Goal: Task Accomplishment & Management: Manage account settings

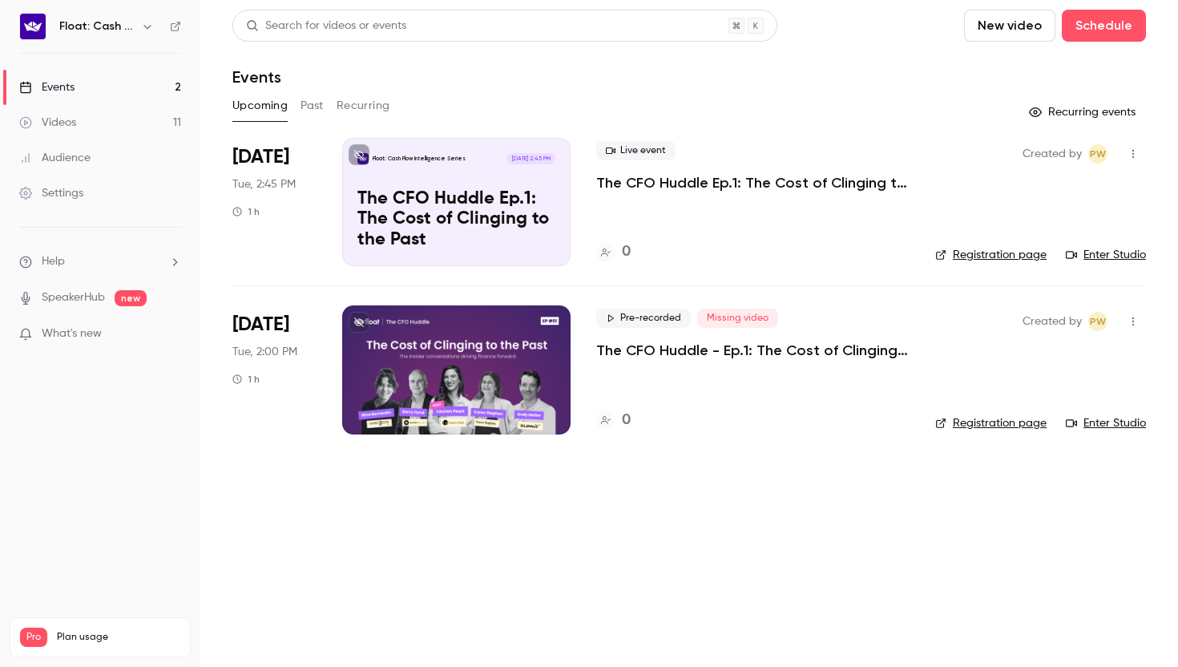
click at [353, 218] on div "Float: Cash Flow Intelligence Series [DATE] 2:45 PM The CFO Huddle Ep.1: The Co…" at bounding box center [456, 202] width 228 height 128
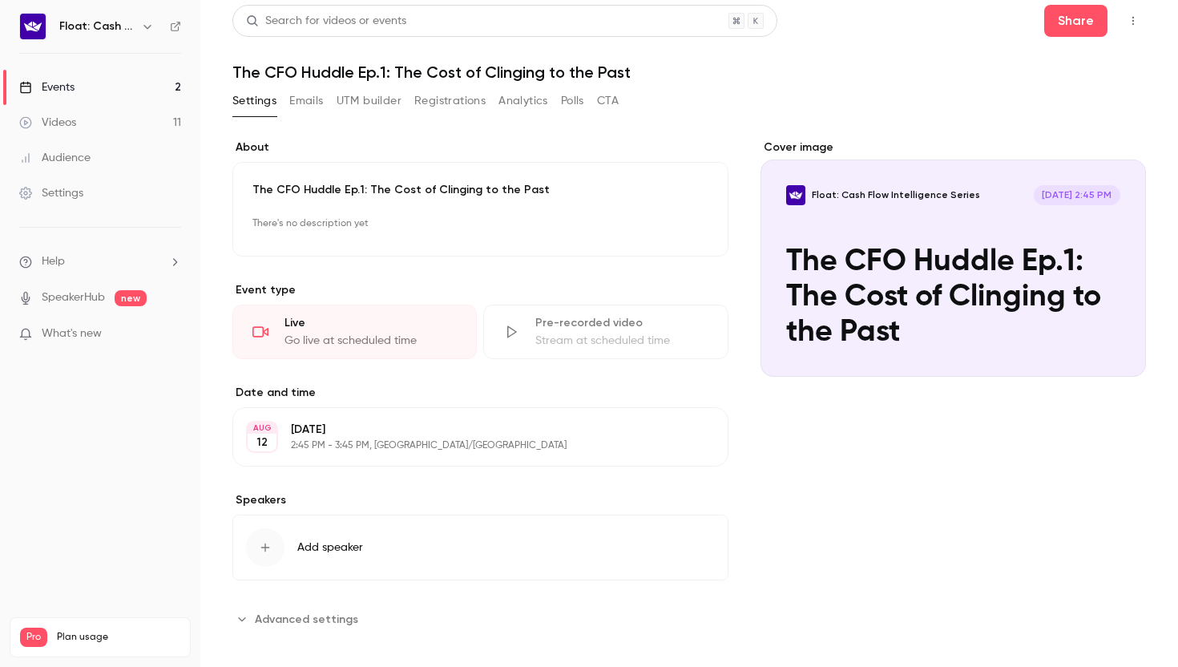
scroll to position [18, 0]
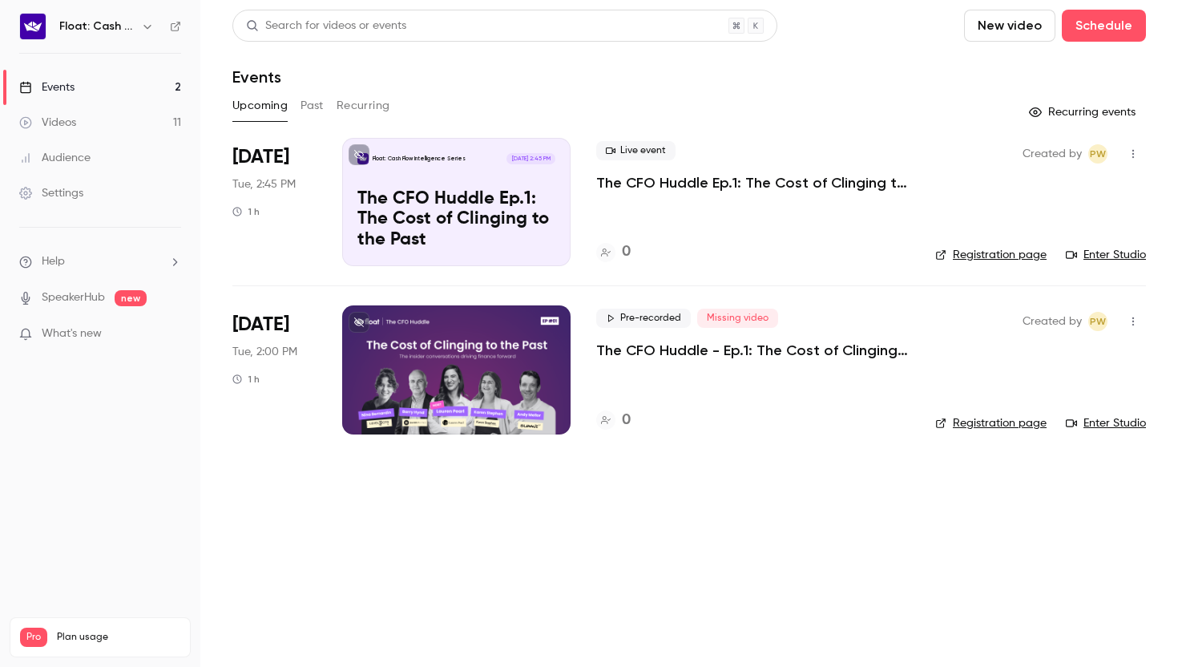
click at [419, 368] on div at bounding box center [456, 369] width 228 height 128
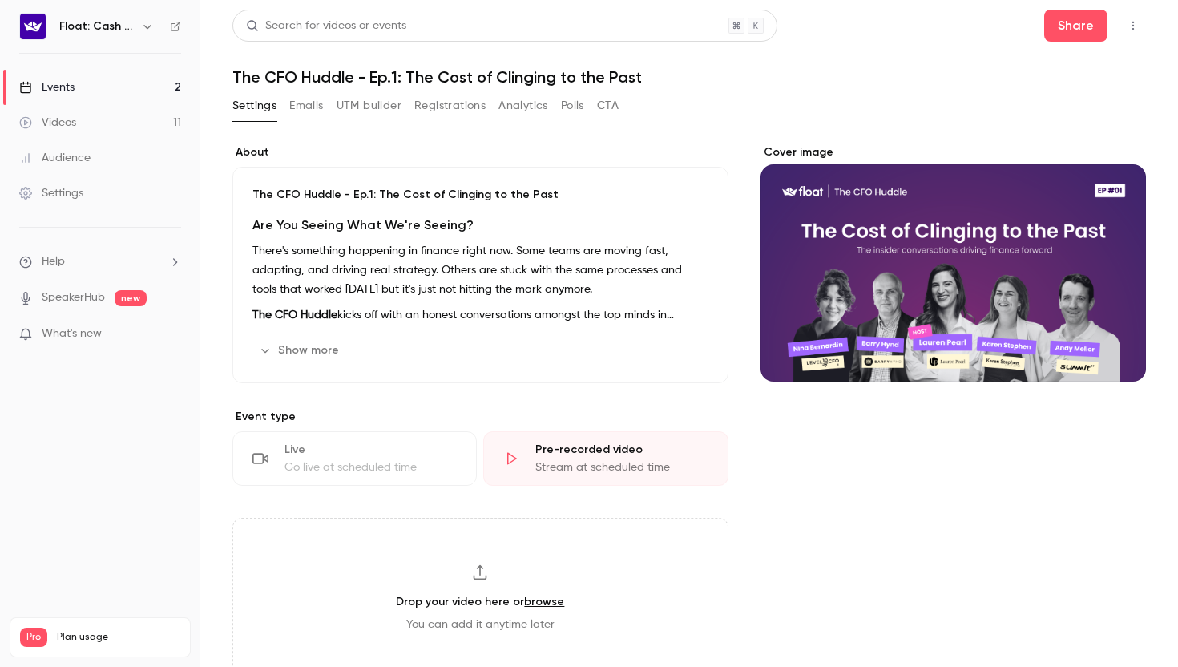
click at [128, 88] on link "Events 2" at bounding box center [100, 87] width 200 height 35
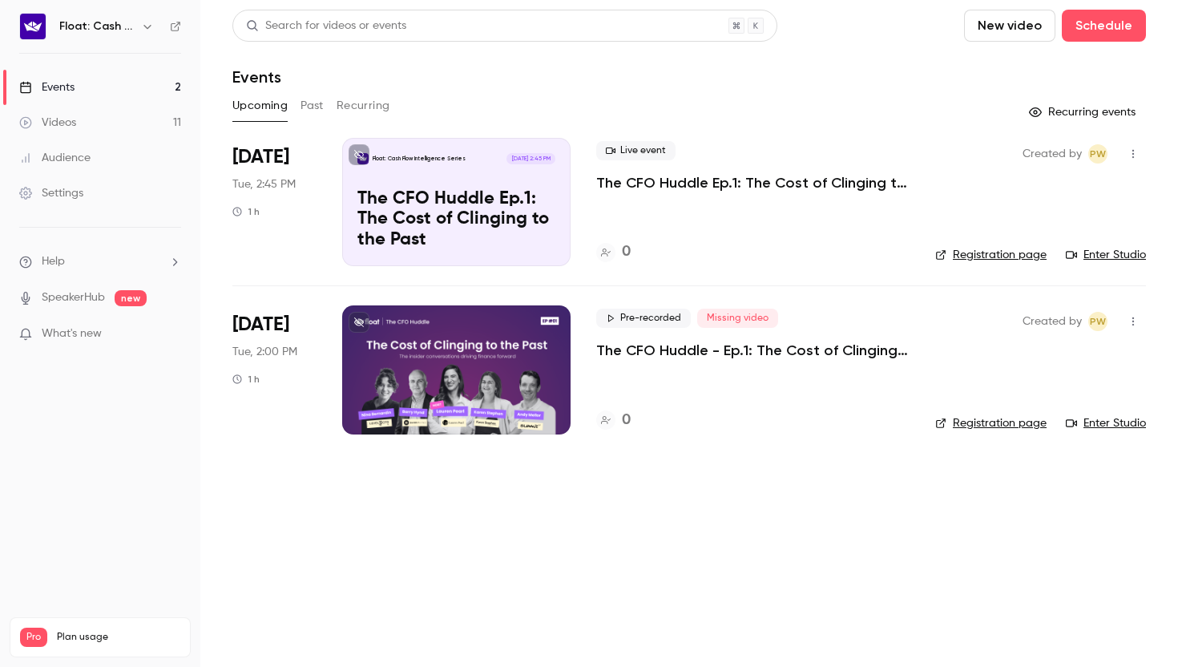
click at [302, 233] on div "[DATE] Tue, 2:45 PM 1 h" at bounding box center [274, 202] width 84 height 128
click at [403, 197] on p "The CFO Huddle Ep.1: The Cost of Clinging to the Past" at bounding box center [456, 220] width 198 height 62
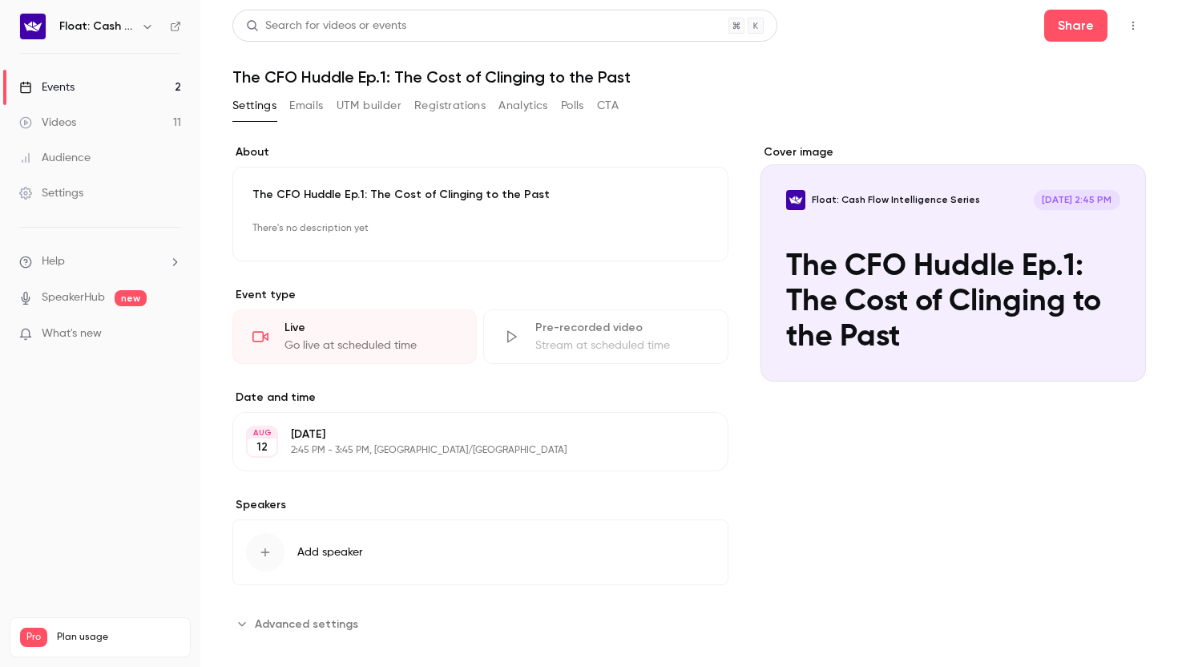
scroll to position [18, 0]
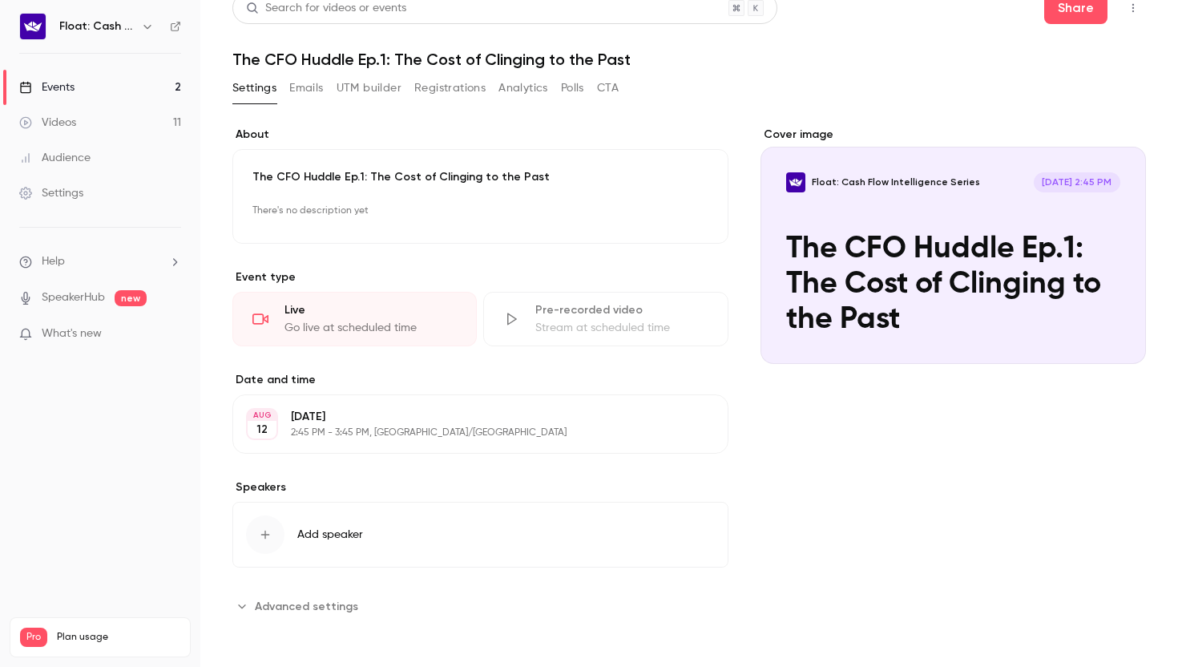
click at [313, 607] on span "Advanced settings" at bounding box center [306, 606] width 103 height 17
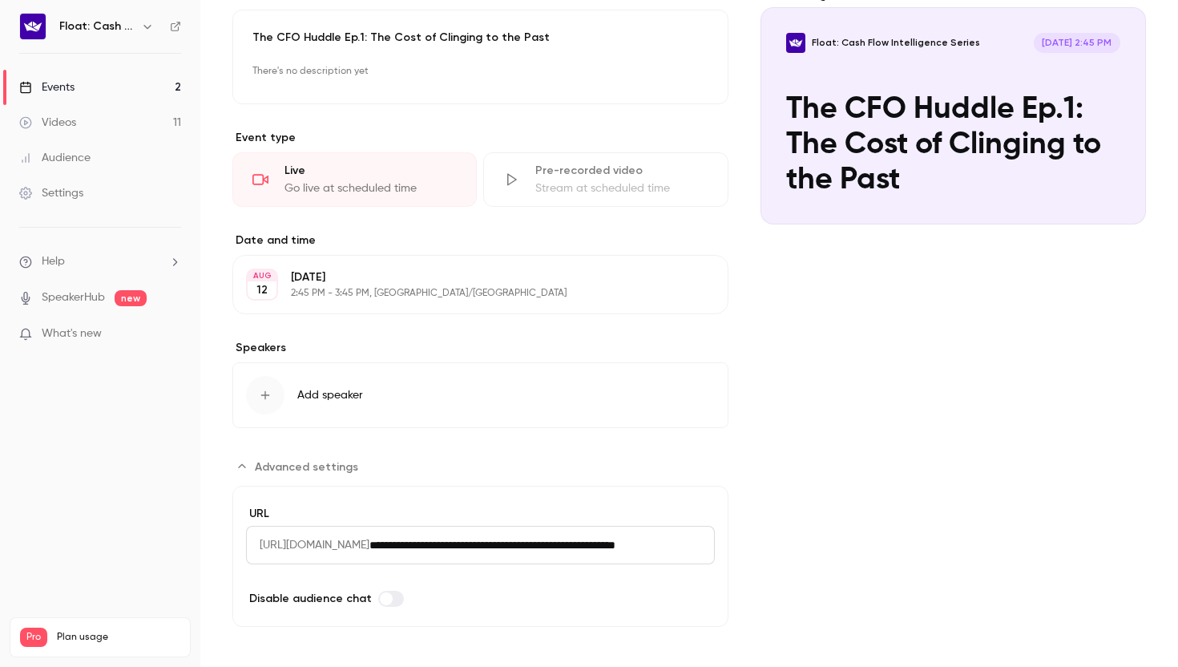
scroll to position [165, 0]
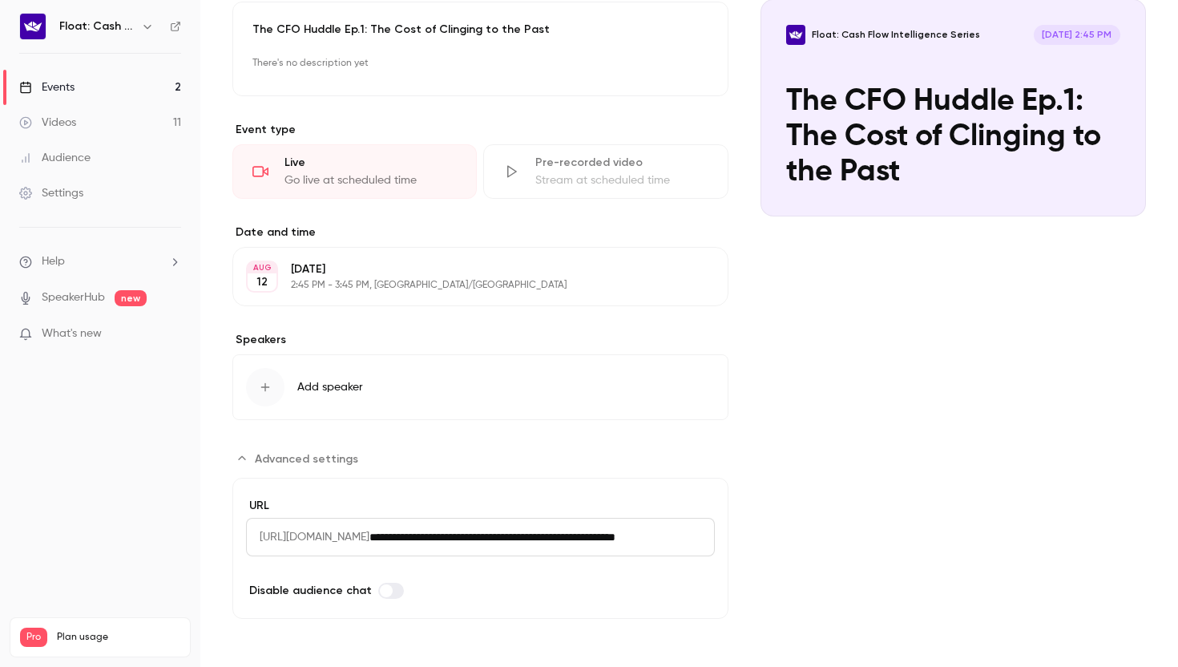
click at [248, 461] on icon "Advanced settings" at bounding box center [242, 458] width 13 height 13
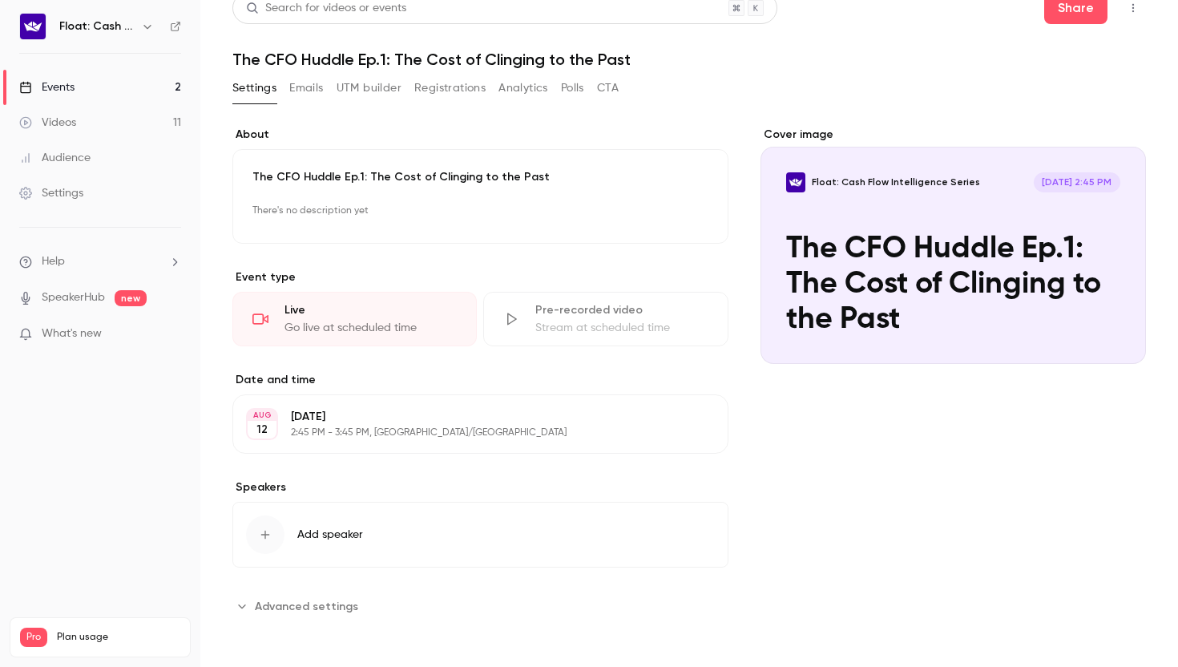
scroll to position [0, 0]
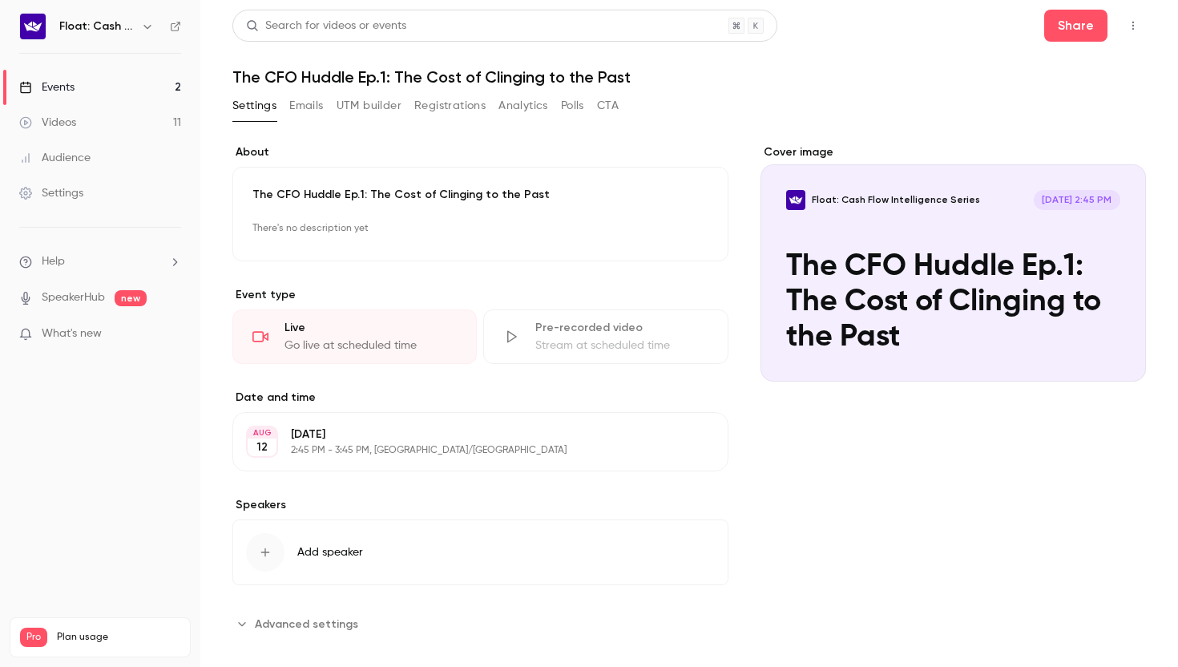
click at [820, 249] on div "Cover image" at bounding box center [952, 262] width 385 height 237
click at [0, 0] on input "Float: Cash Flow Intelligence Series [DATE] 2:45 PM The CFO Huddle Ep.1: The Co…" at bounding box center [0, 0] width 0 height 0
click at [330, 231] on p "There's no description yet" at bounding box center [480, 229] width 456 height 26
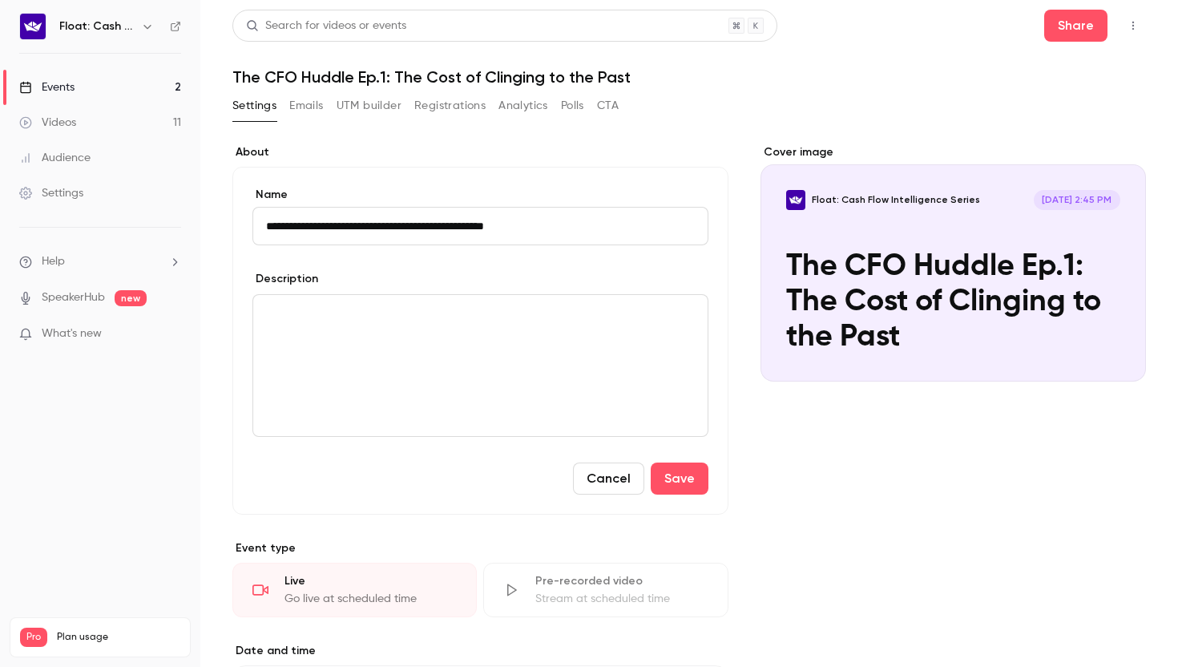
click at [316, 325] on div "editor" at bounding box center [480, 365] width 454 height 141
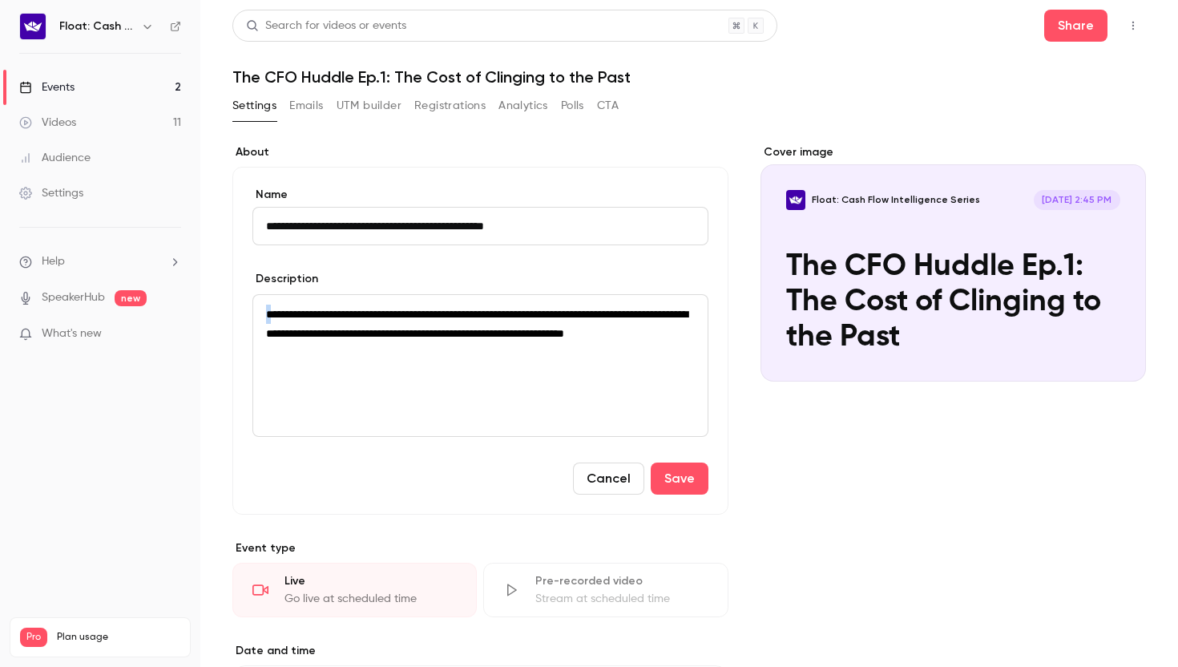
drag, startPoint x: 274, startPoint y: 312, endPoint x: 262, endPoint y: 310, distance: 12.1
click at [262, 310] on div "**********" at bounding box center [480, 365] width 454 height 141
click at [688, 480] on button "Save" at bounding box center [680, 478] width 58 height 32
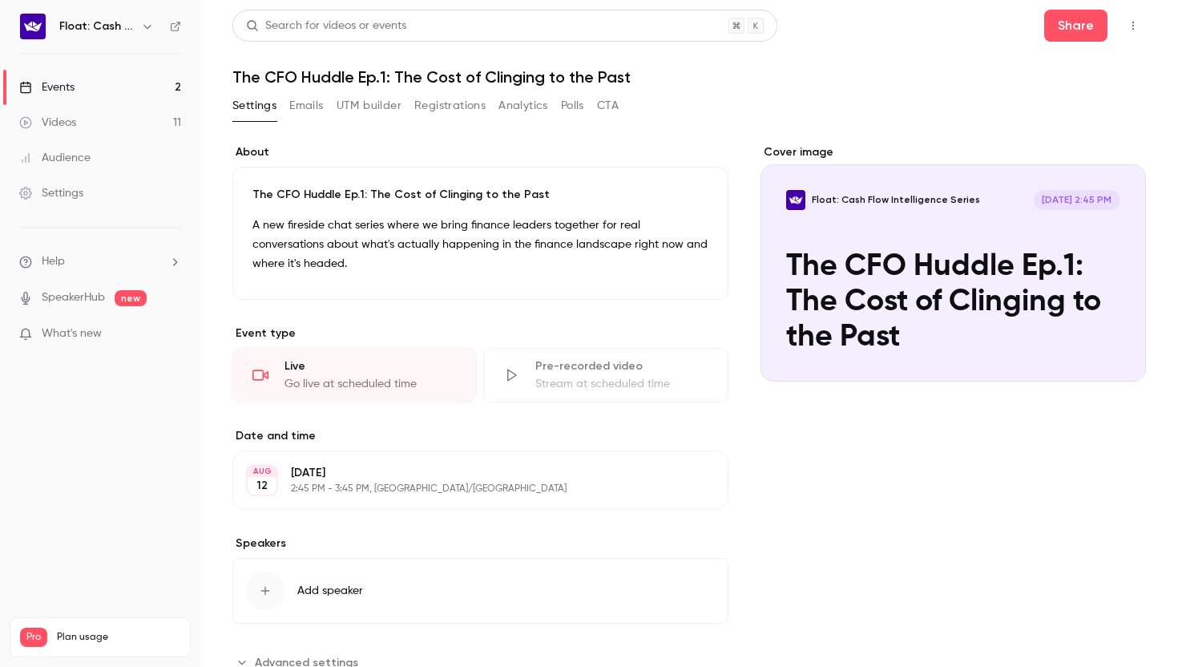
click at [1131, 34] on button "button" at bounding box center [1133, 26] width 26 height 26
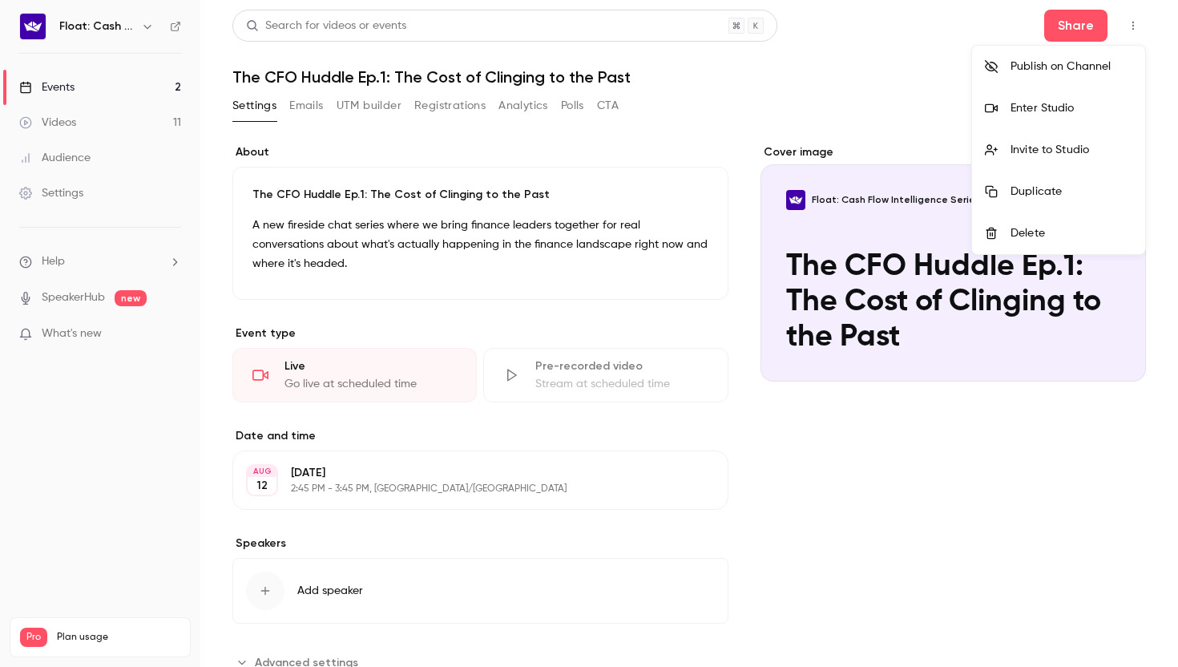
click at [1023, 107] on div "Enter Studio" at bounding box center [1071, 108] width 122 height 16
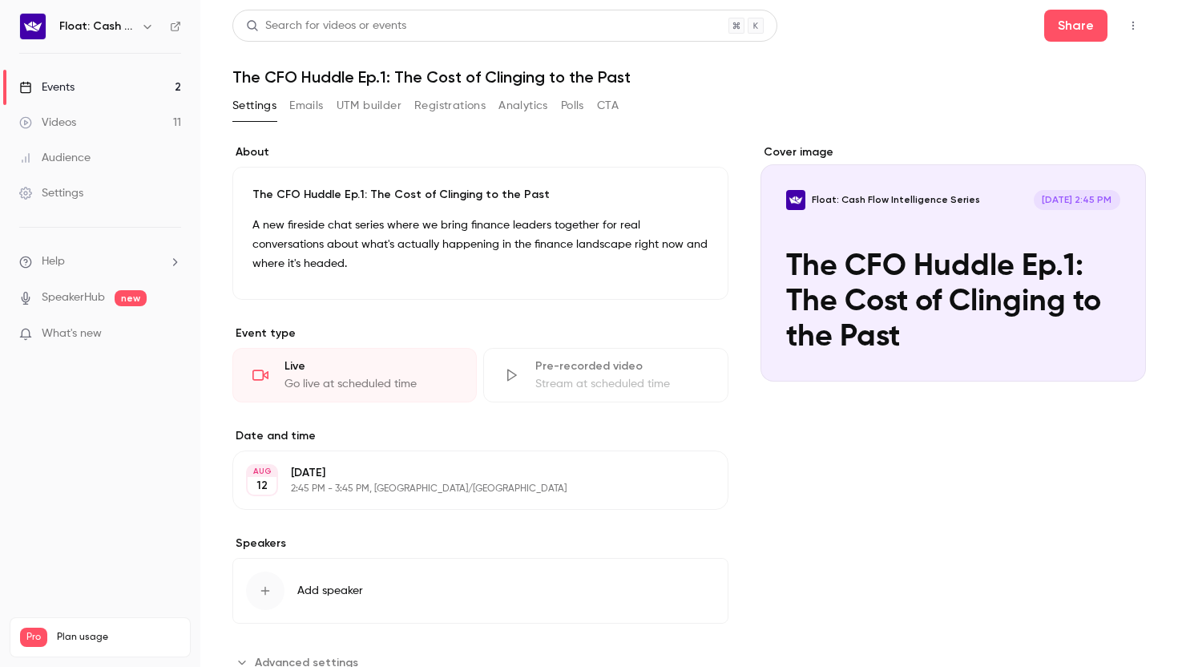
click at [1139, 28] on button "button" at bounding box center [1133, 26] width 26 height 26
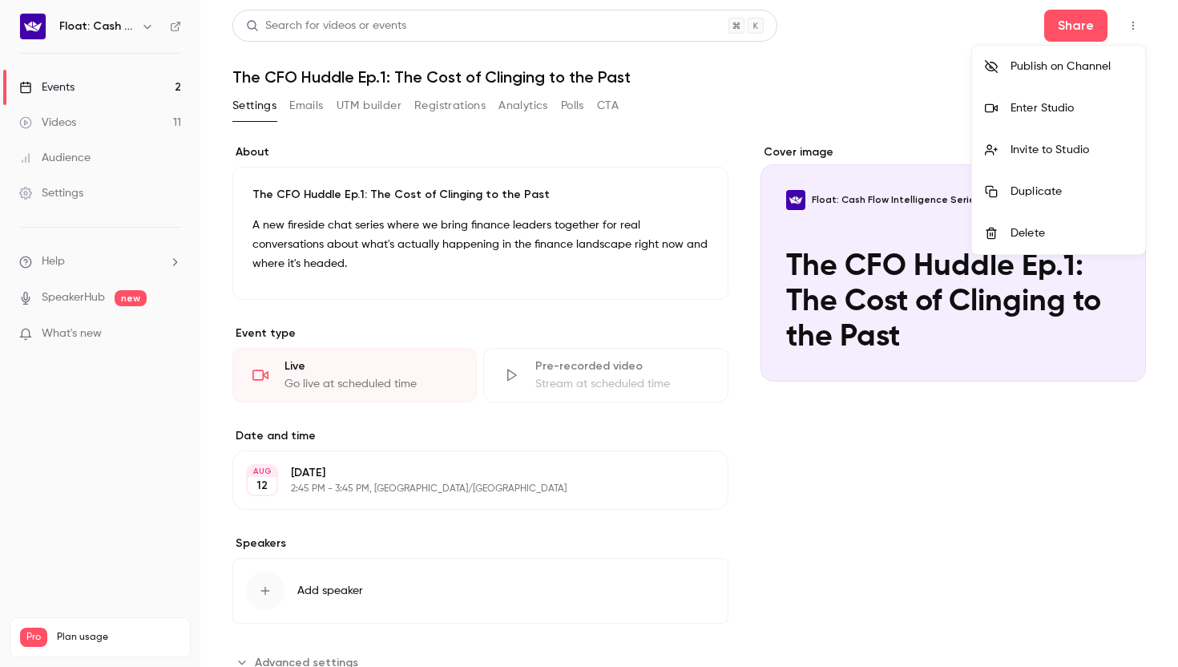
click at [1057, 103] on div "Enter Studio" at bounding box center [1071, 108] width 122 height 16
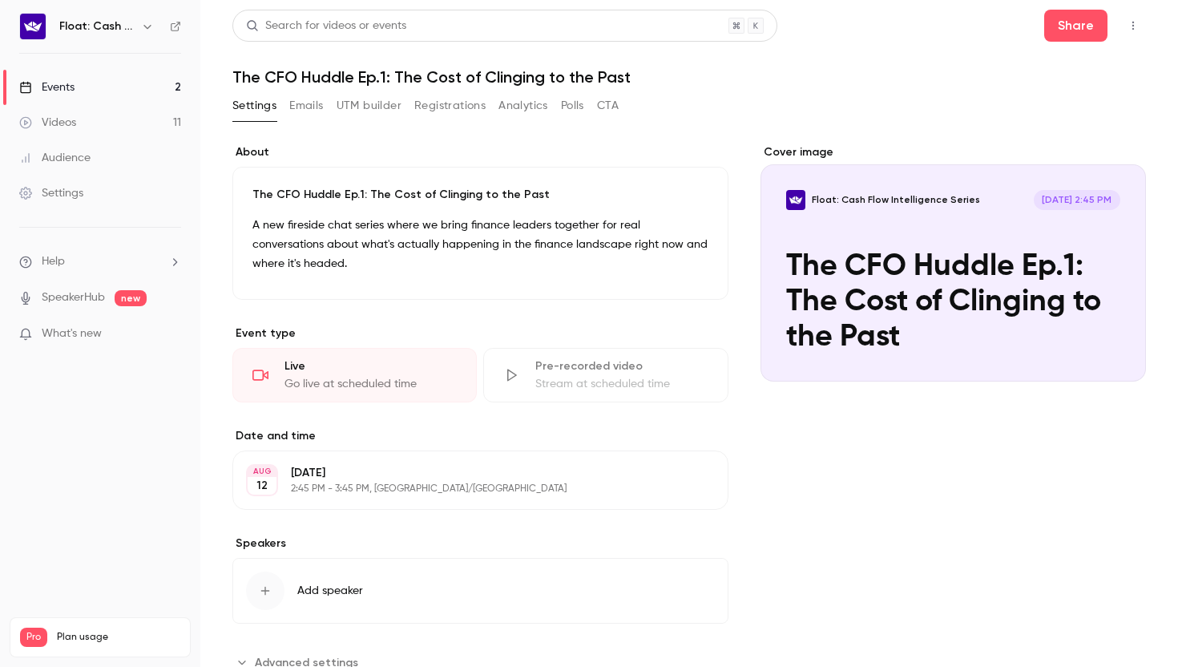
click at [1138, 20] on icon "button" at bounding box center [1133, 25] width 13 height 11
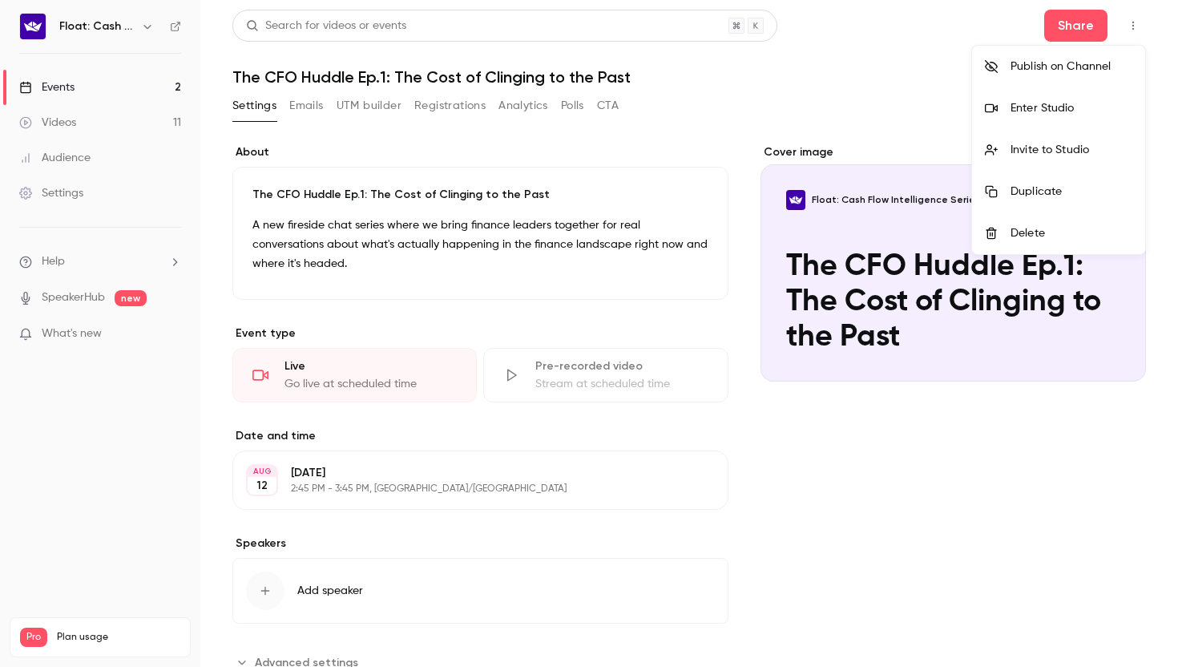
click at [1049, 105] on div "Enter Studio" at bounding box center [1071, 108] width 122 height 16
